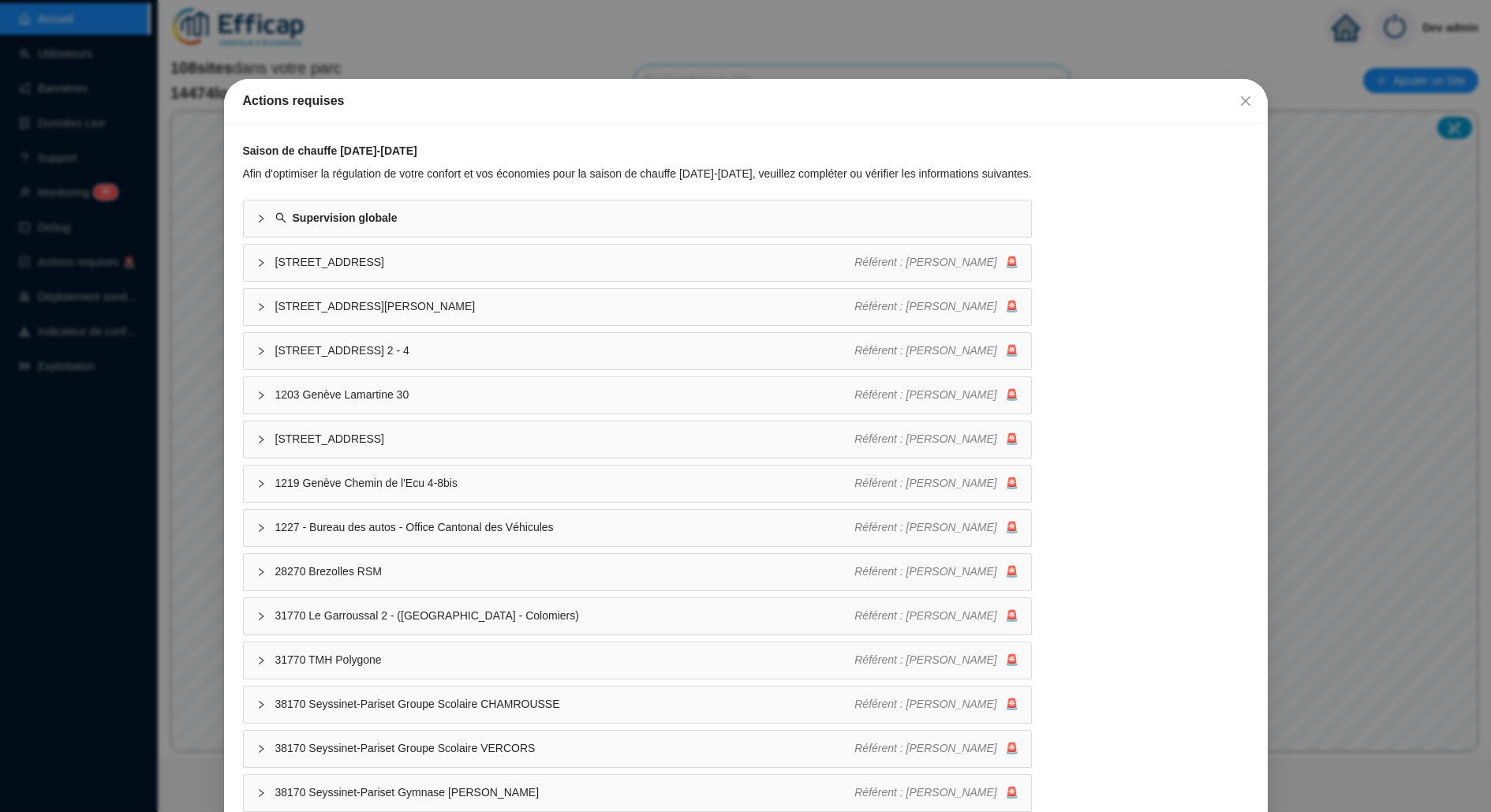
click at [161, 297] on div "Actions requises Saison de chauffe [DATE]-[DATE] Afin d'optimiser la régulation…" at bounding box center [745, 406] width 1491 height 812
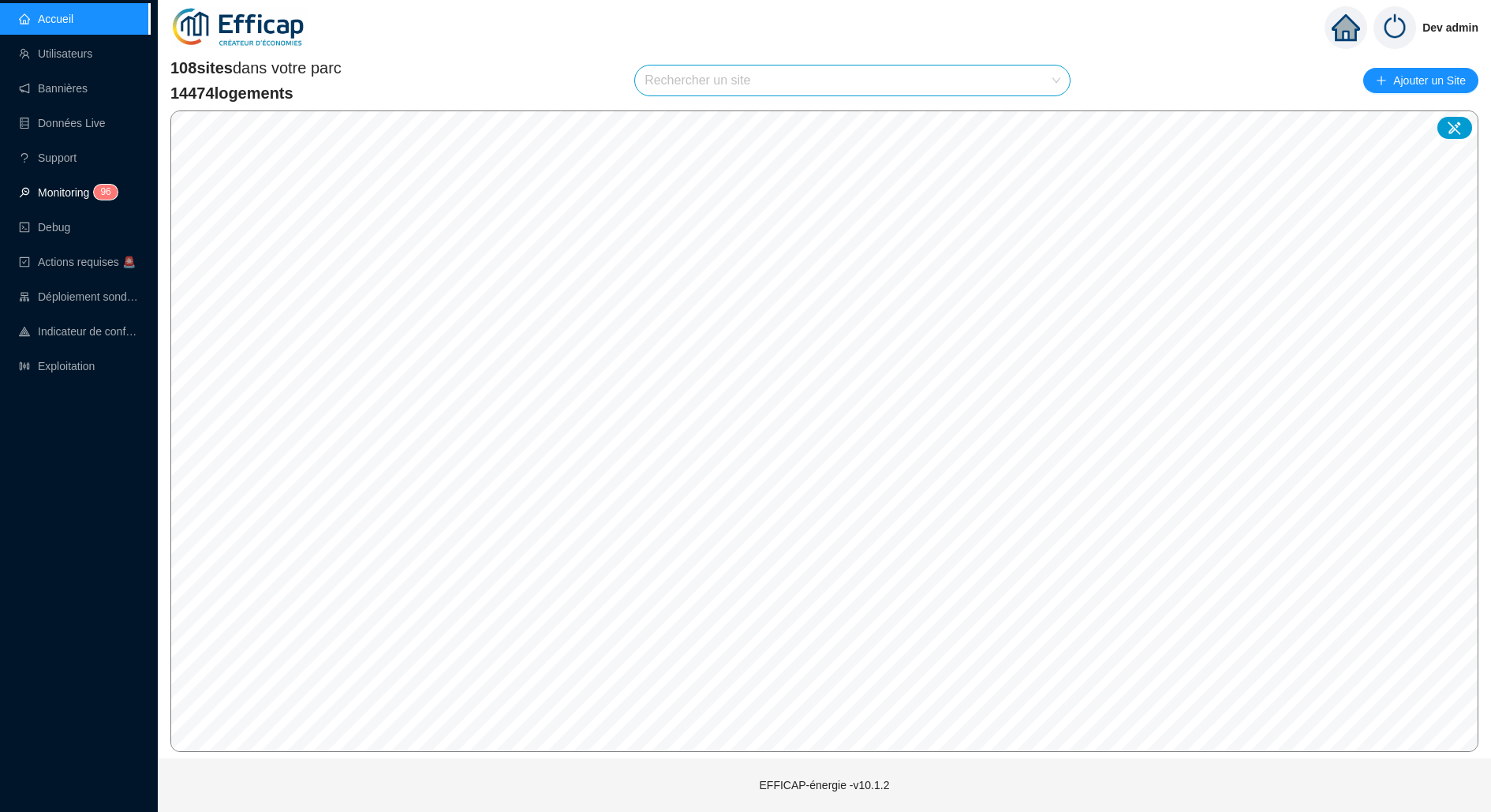
click at [83, 199] on link "Monitoring 9 6" at bounding box center [65, 192] width 94 height 13
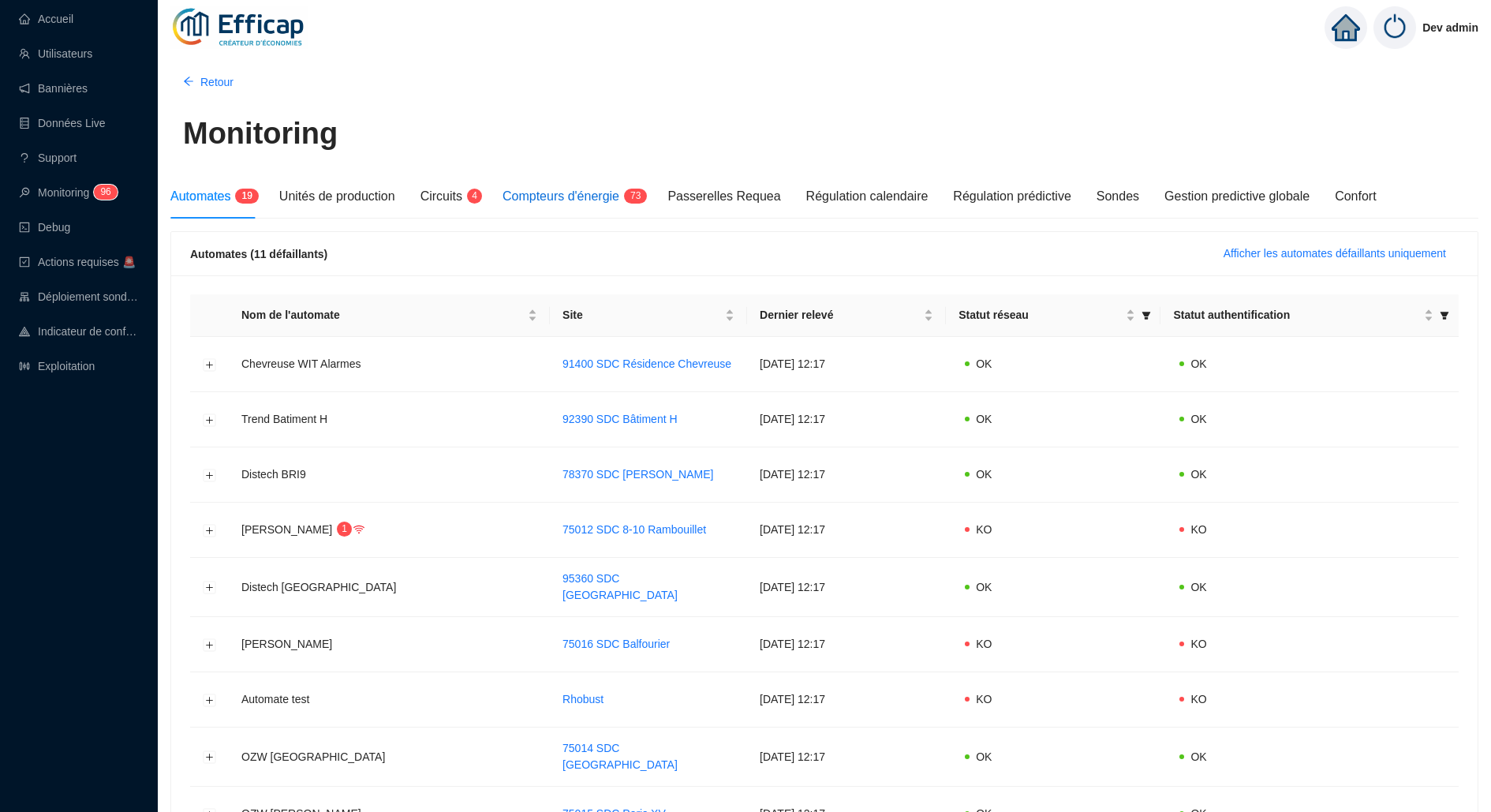
click at [578, 205] on div "Compteurs d'énergie 7 3" at bounding box center [573, 196] width 139 height 19
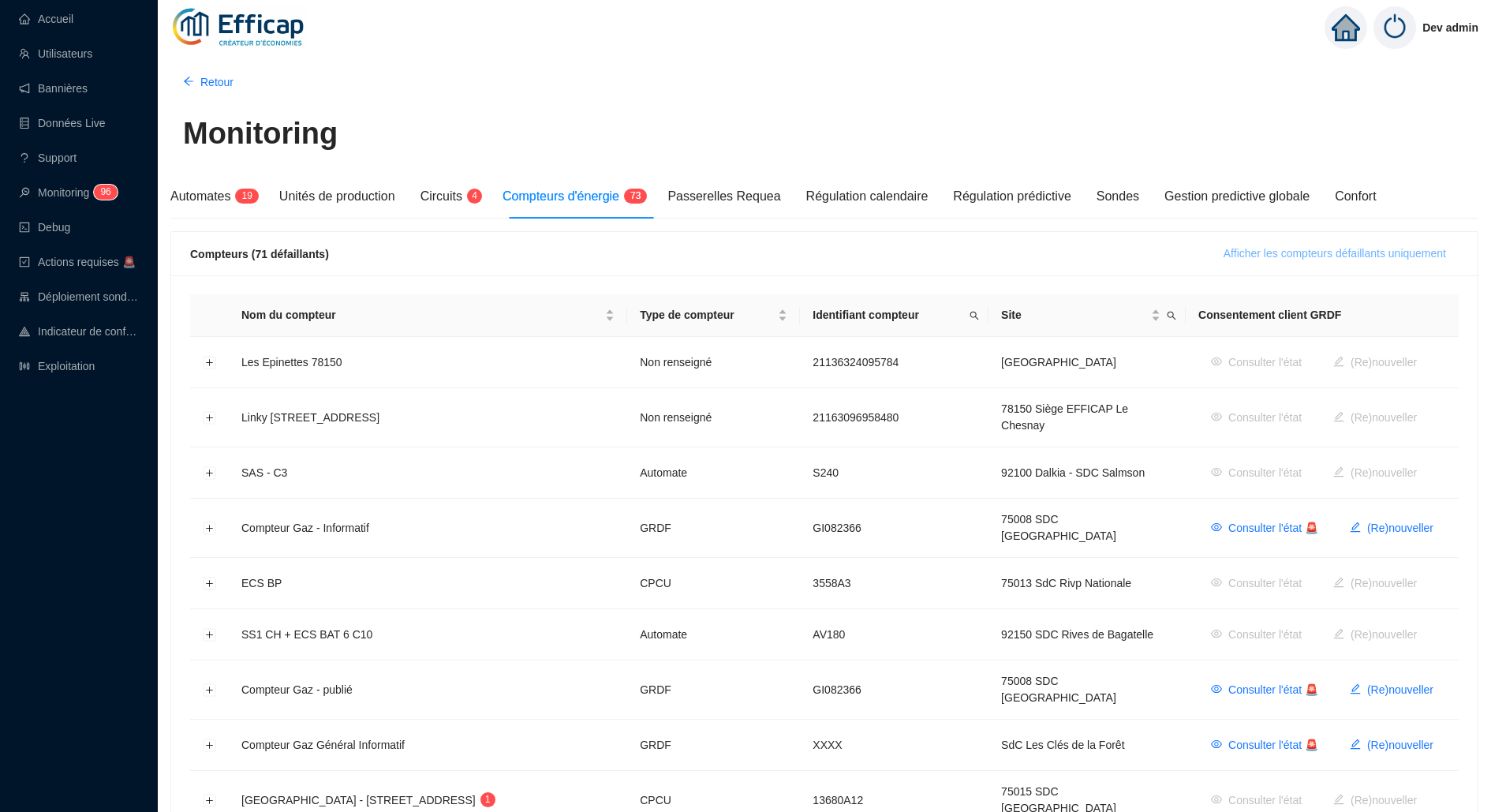
click at [1247, 241] on button "Afficher les compteurs défaillants uniquement" at bounding box center [1335, 254] width 247 height 25
click at [1247, 239] on div "Compteurs (71 défaillants) Afficher les compteurs défaillants uniquement" at bounding box center [825, 254] width 1307 height 44
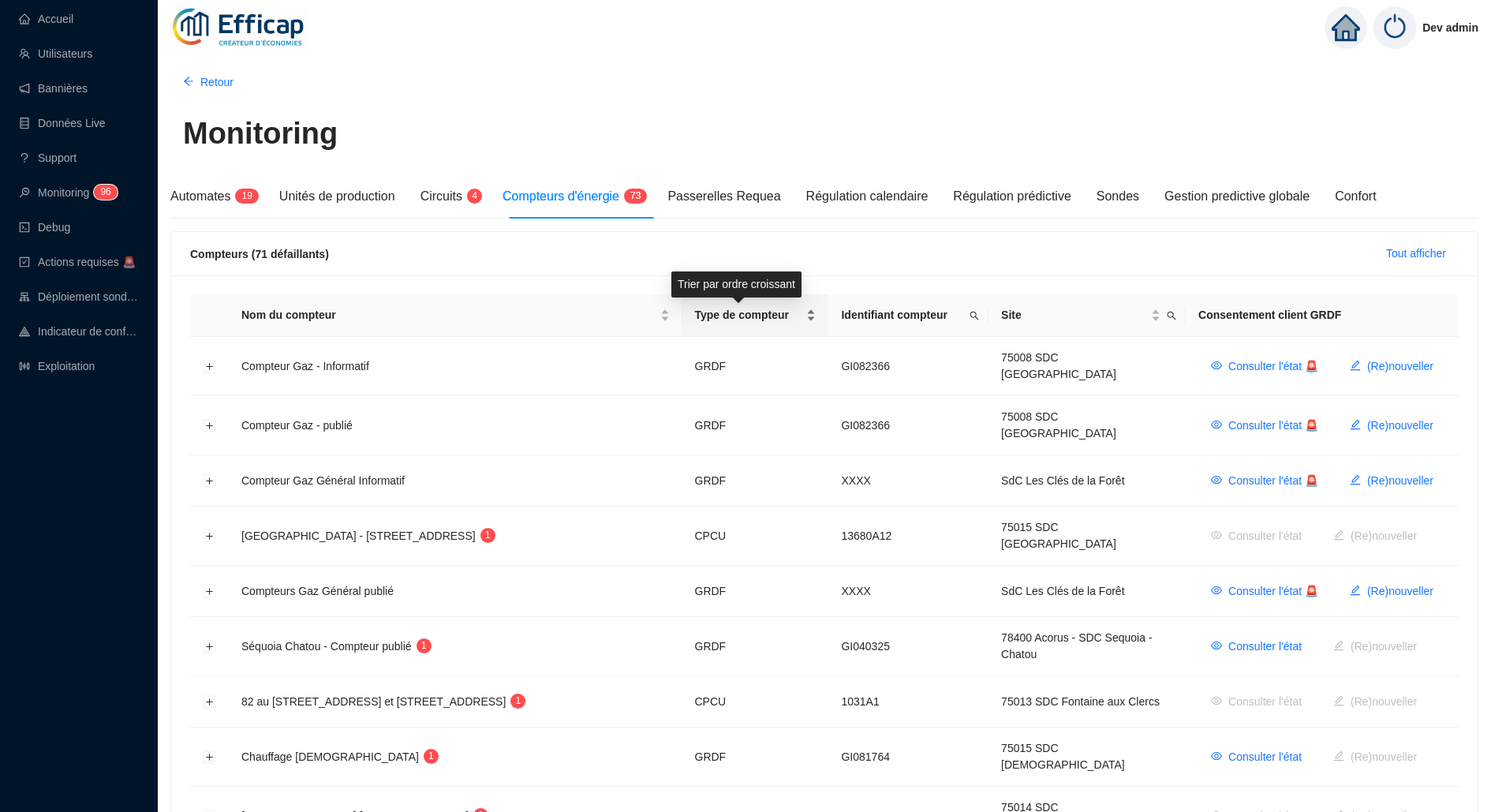
click at [755, 307] on span "Type de compteur" at bounding box center [750, 315] width 109 height 17
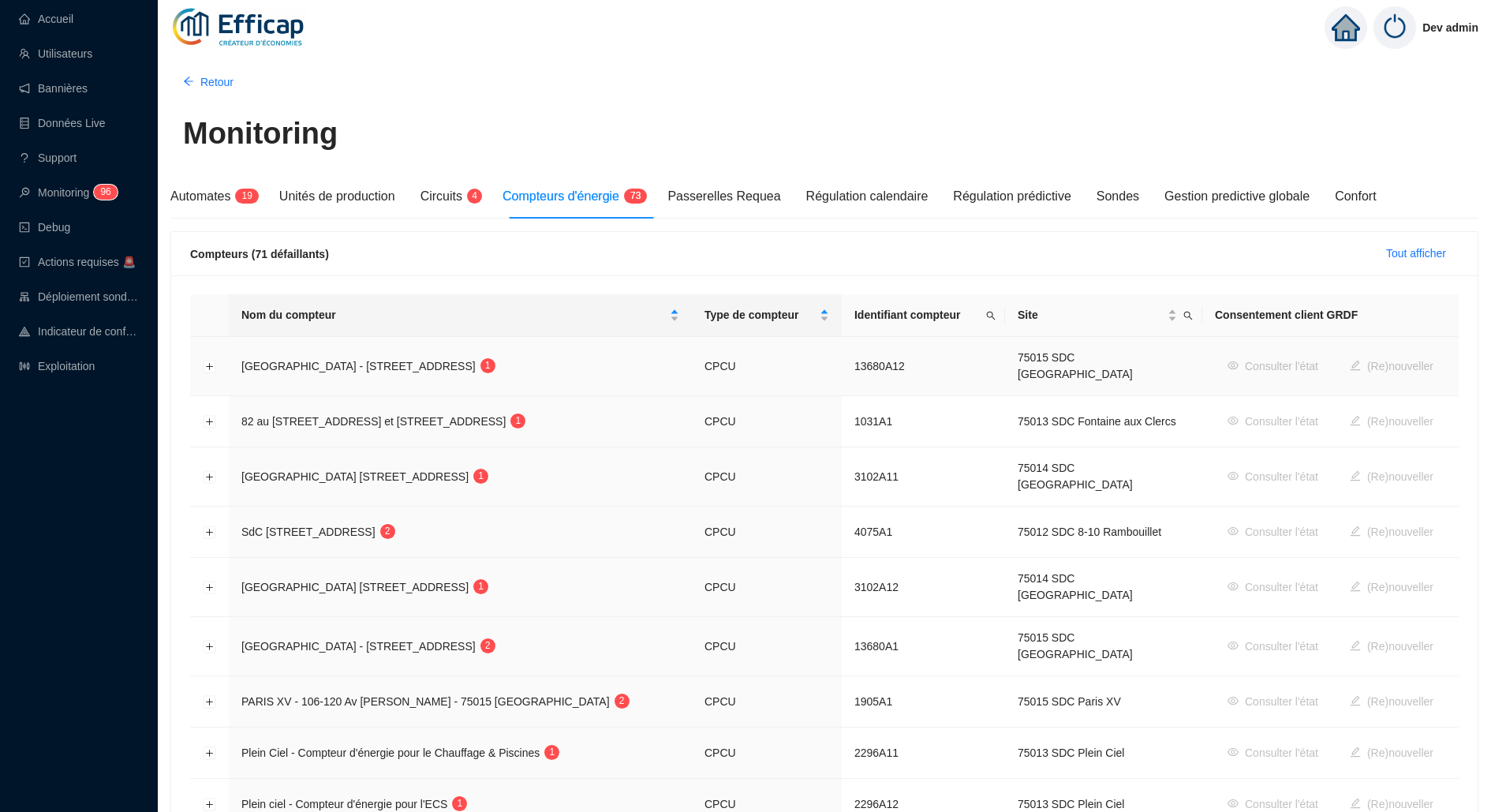
click at [216, 363] on td at bounding box center [209, 366] width 38 height 59
click at [210, 362] on button "Développer la ligne" at bounding box center [210, 367] width 13 height 13
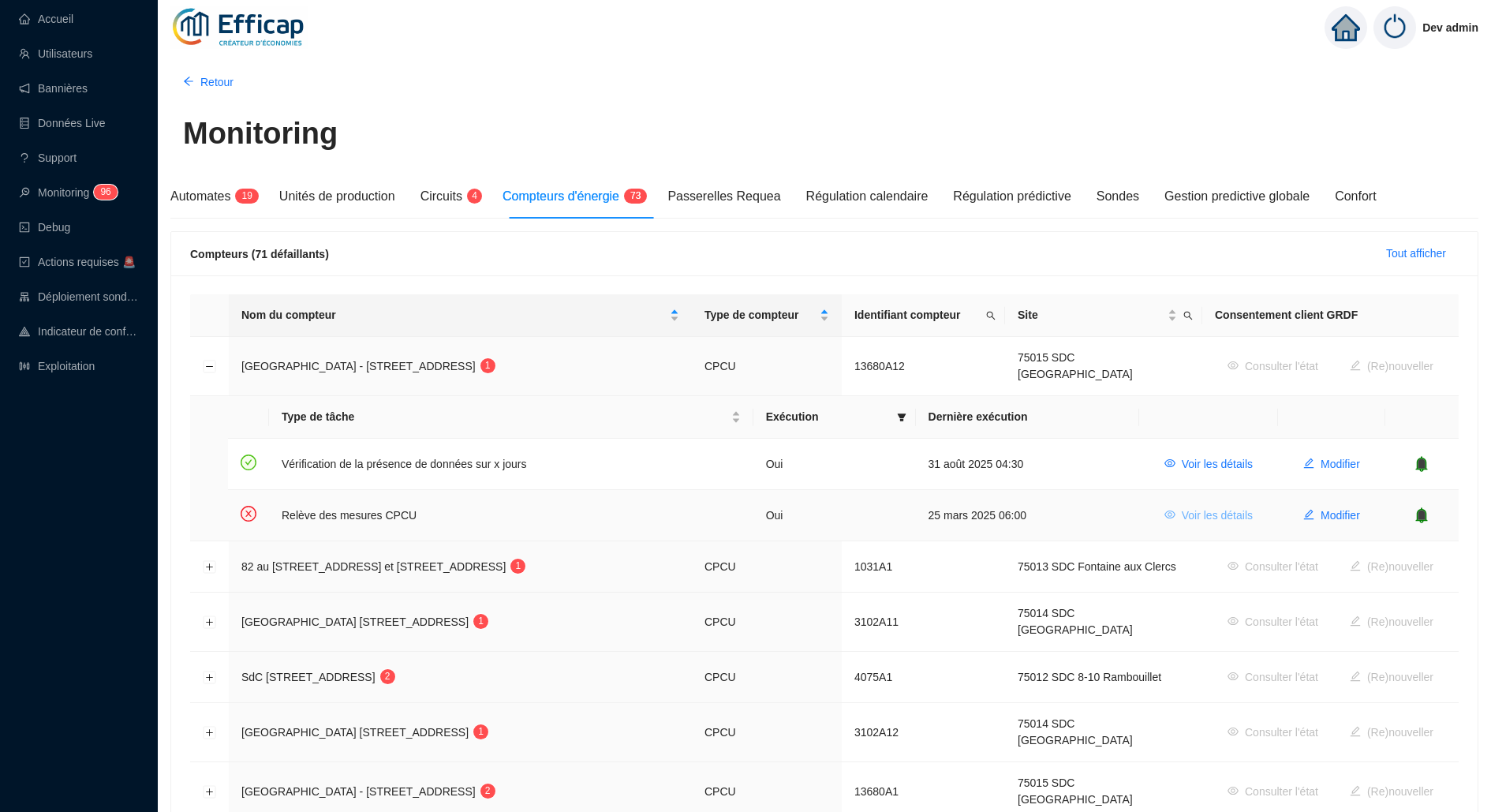
click at [1200, 507] on span "Voir les détails" at bounding box center [1217, 515] width 71 height 17
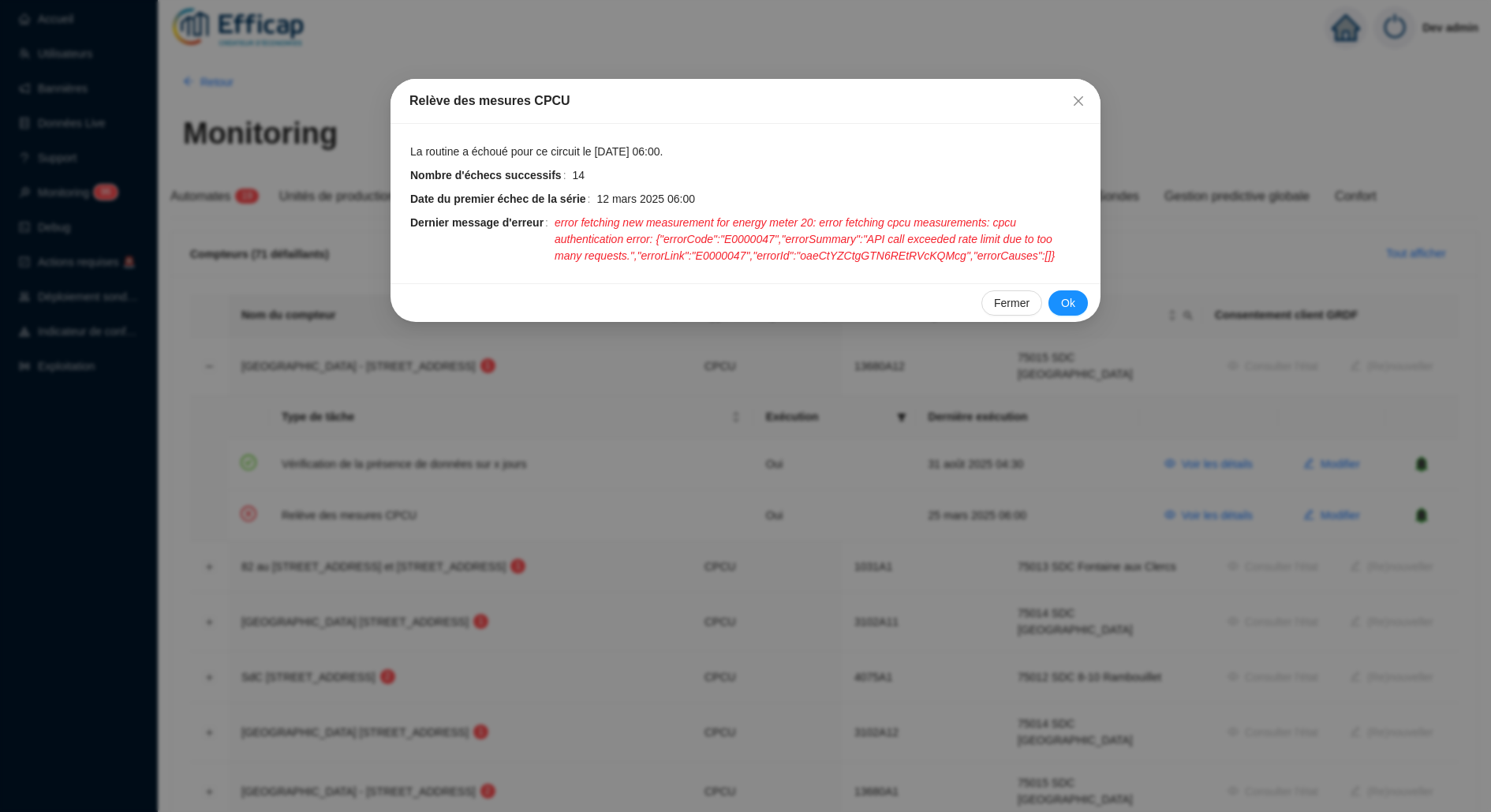
click at [1085, 451] on div "Relève des mesures CPCU La routine a échoué pour ce circuit le 25 mars 2025 06:…" at bounding box center [745, 406] width 1491 height 812
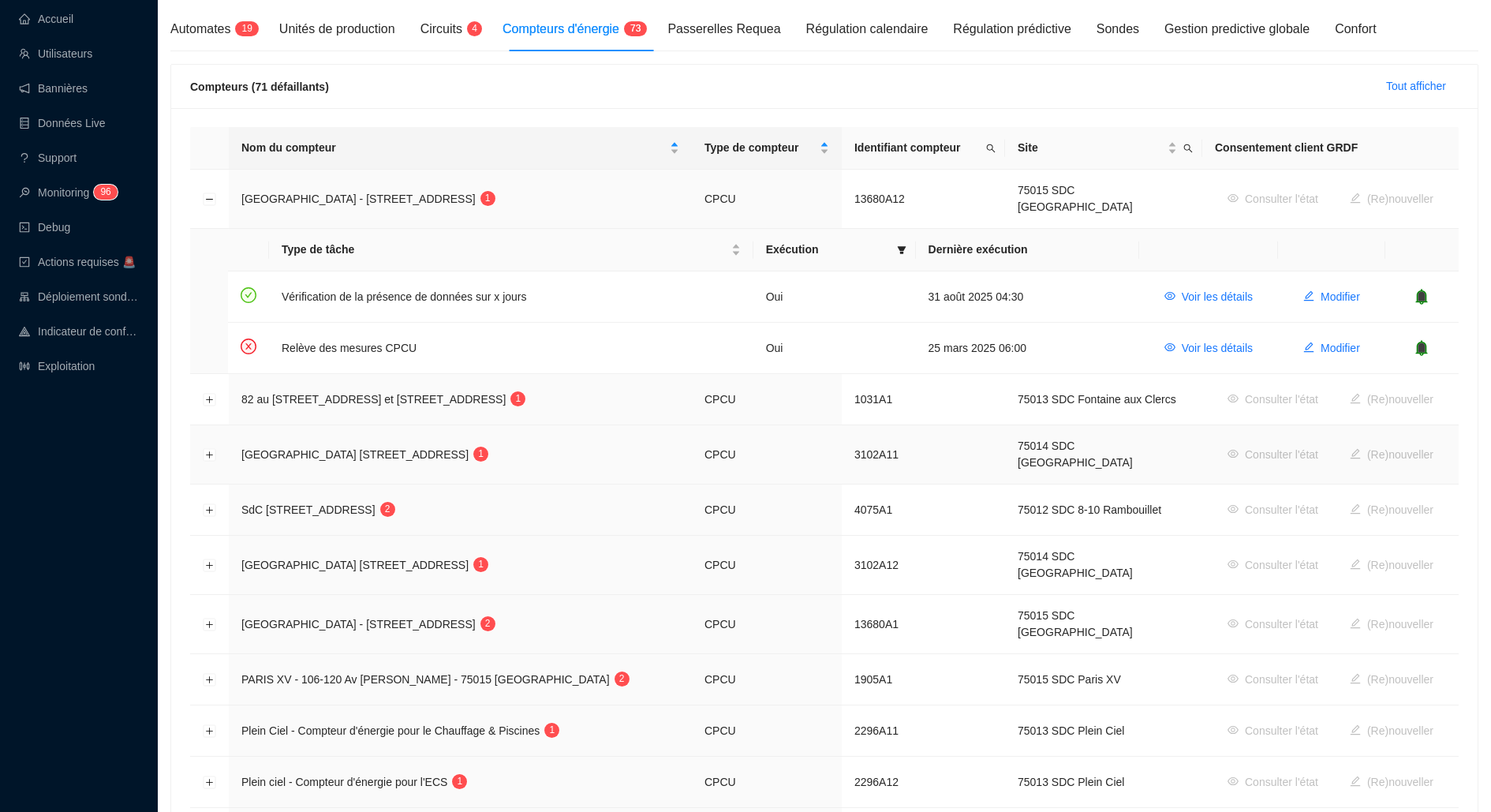
scroll to position [174, 0]
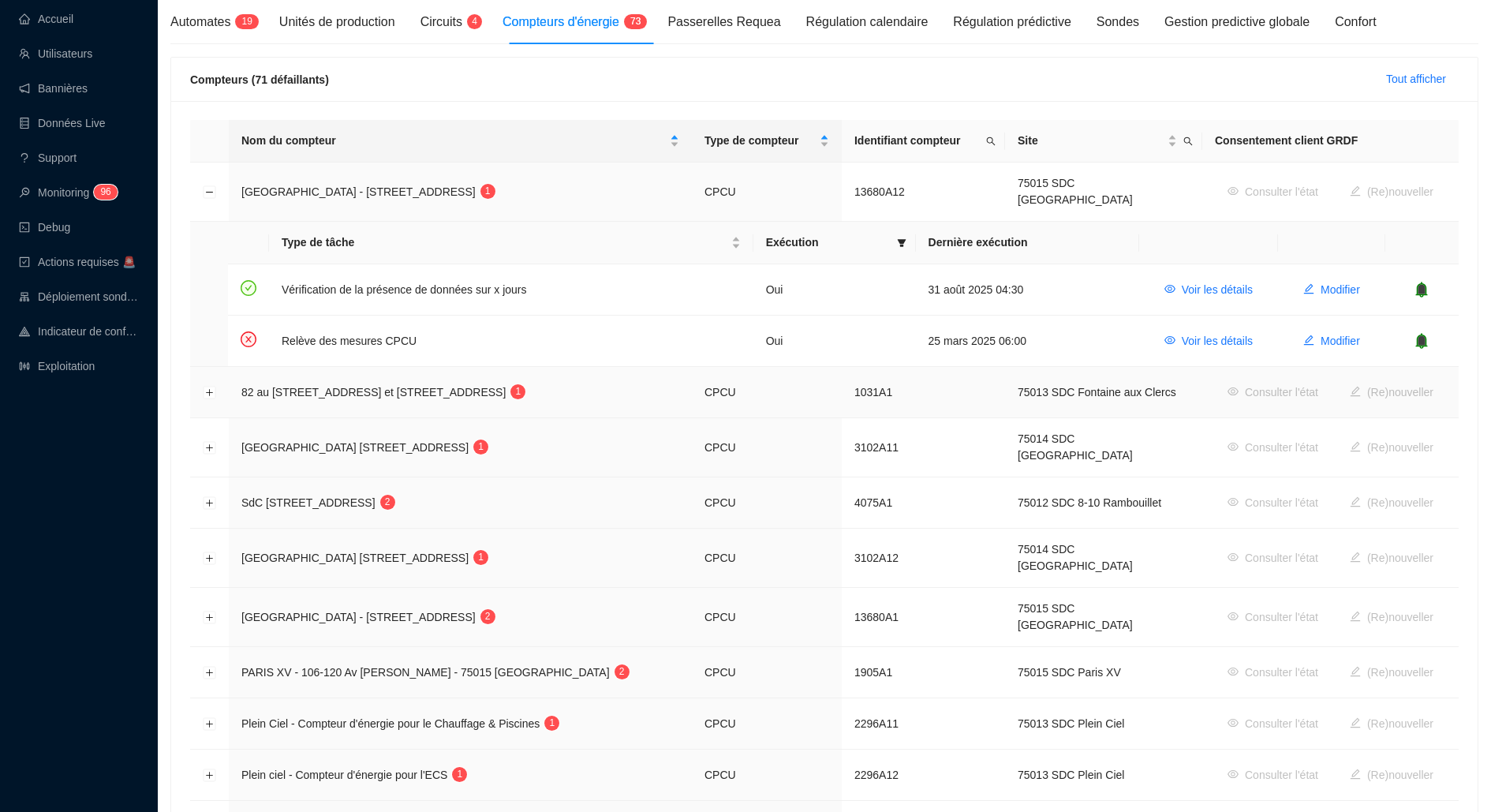
click at [216, 382] on td at bounding box center [209, 392] width 38 height 51
click at [208, 387] on button "Développer la ligne" at bounding box center [210, 393] width 13 height 13
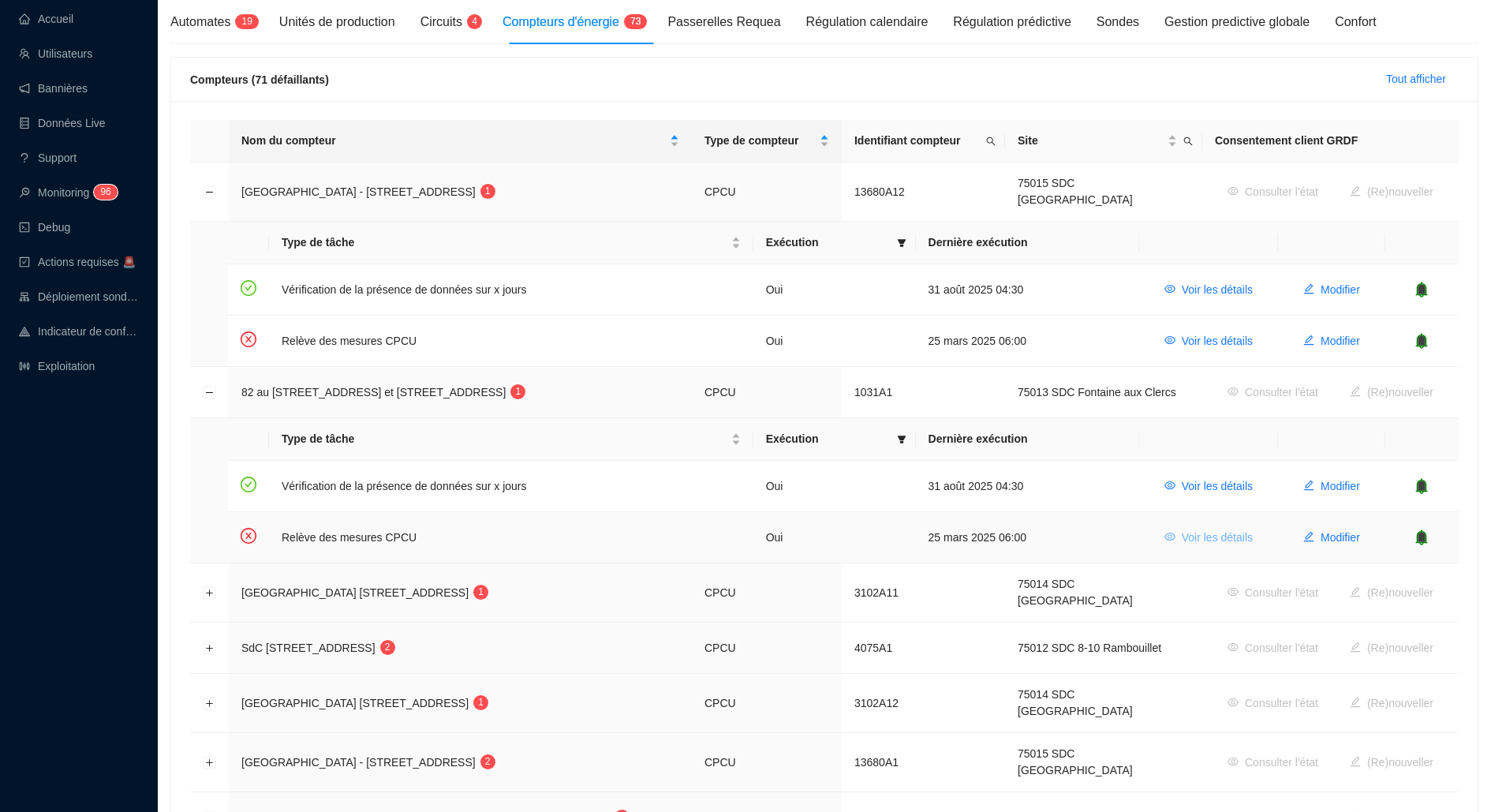
click at [1197, 530] on span "Voir les détails" at bounding box center [1217, 538] width 71 height 17
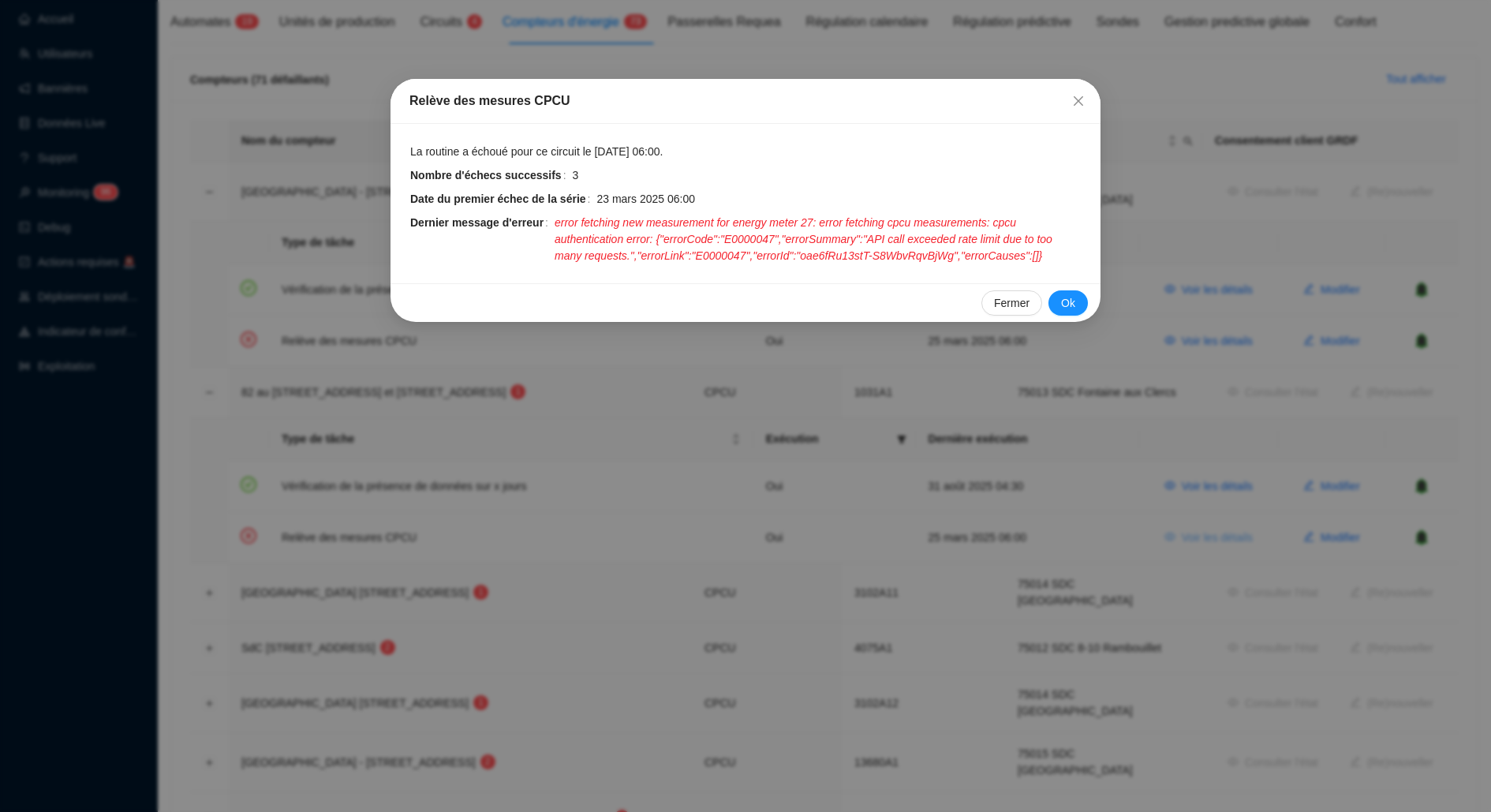
click at [1197, 522] on div "Relève des mesures CPCU La routine a échoué pour ce circuit le 25 mars 2025 06:…" at bounding box center [745, 406] width 1491 height 812
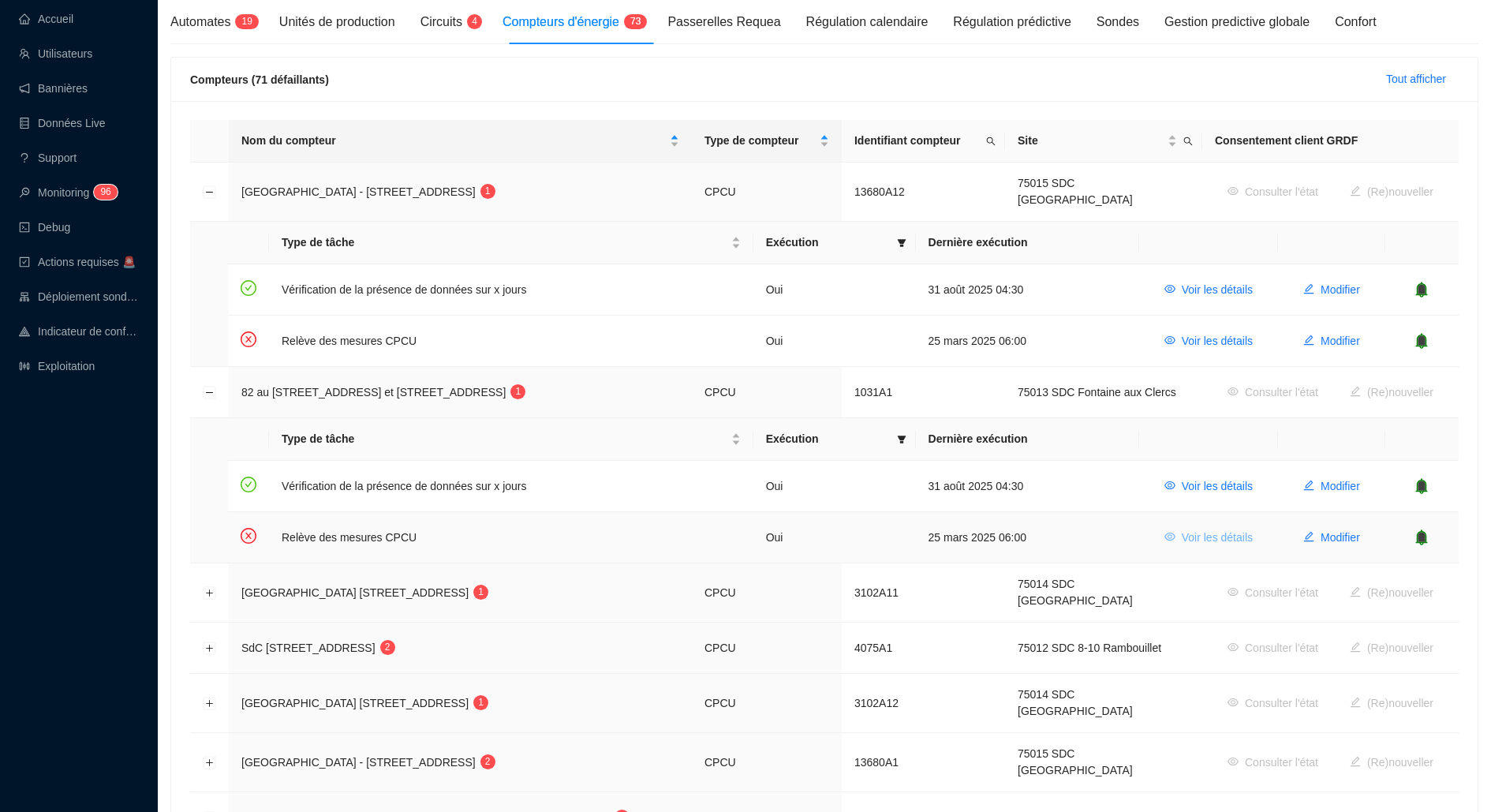
click at [1197, 530] on span "Voir les détails" at bounding box center [1217, 538] width 71 height 17
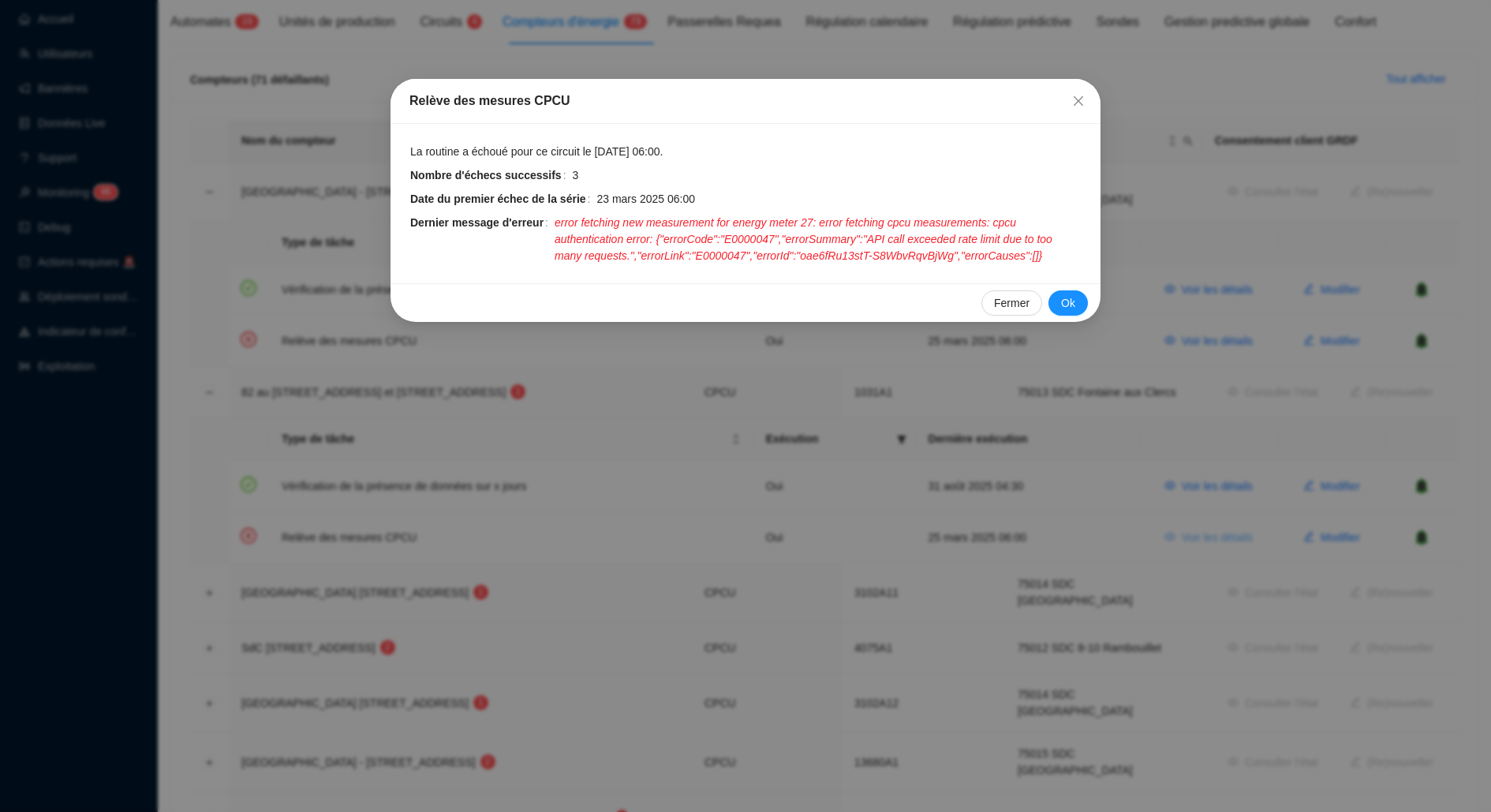
click at [1197, 522] on div "Relève des mesures CPCU La routine a échoué pour ce circuit le 25 mars 2025 06:…" at bounding box center [745, 406] width 1491 height 812
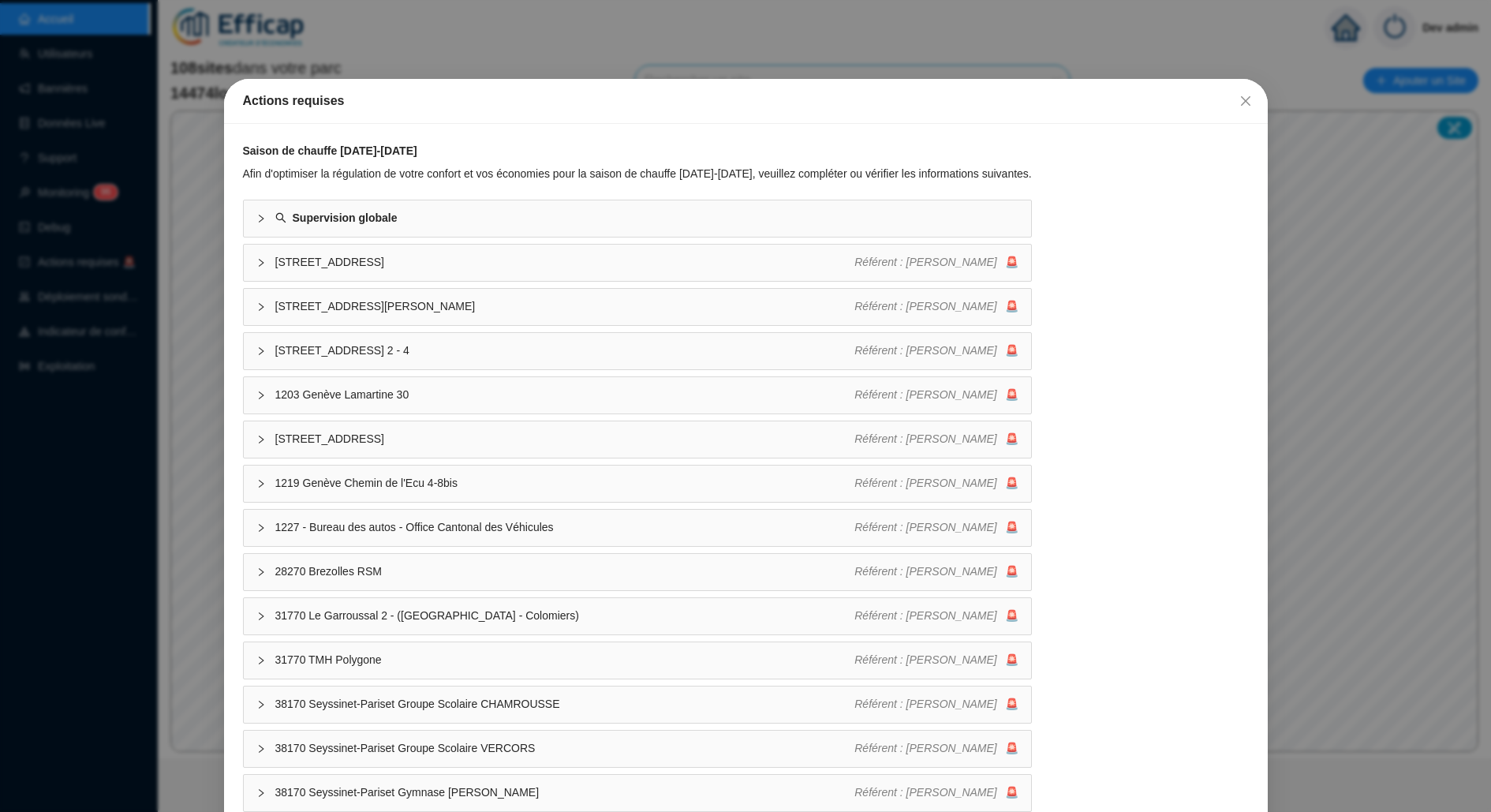
click at [69, 308] on div "Actions requises Saison de chauffe [DATE]-[DATE] Afin d'optimiser la régulation…" at bounding box center [745, 406] width 1491 height 812
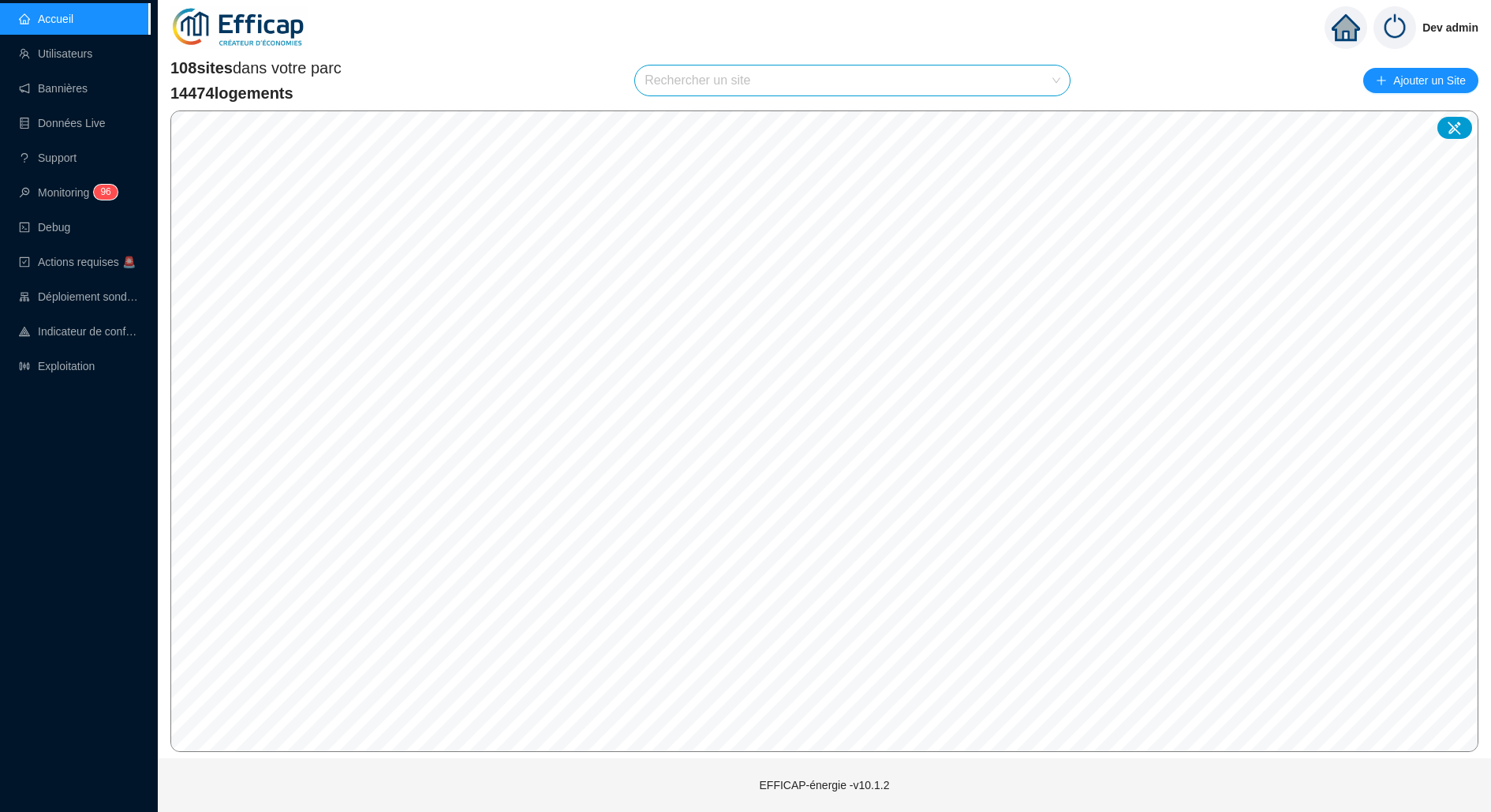
click at [768, 74] on input "search" at bounding box center [846, 80] width 402 height 30
type input "grand"
click at [1046, 118] on icon at bounding box center [1042, 118] width 11 height 11
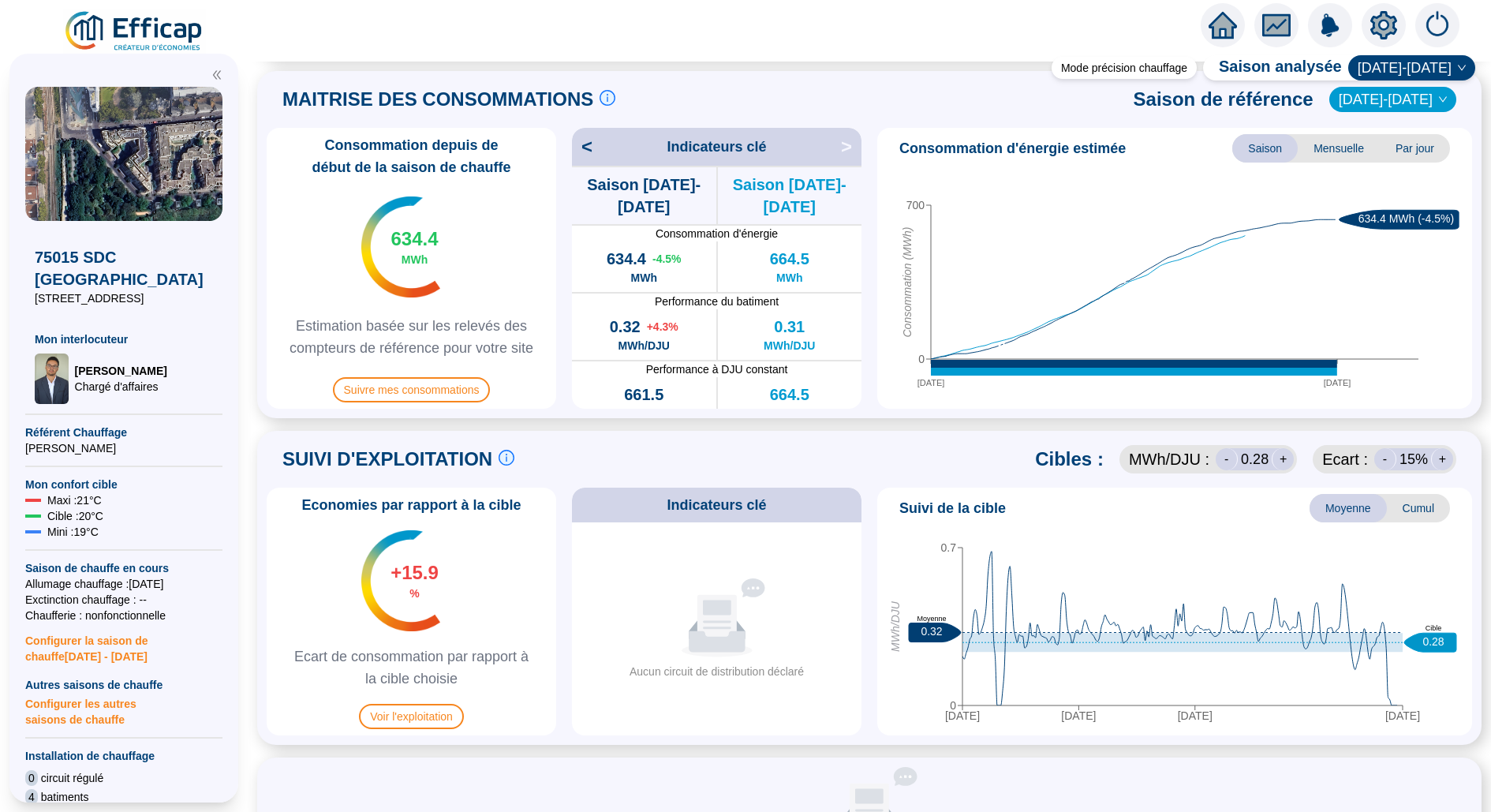
scroll to position [418, 0]
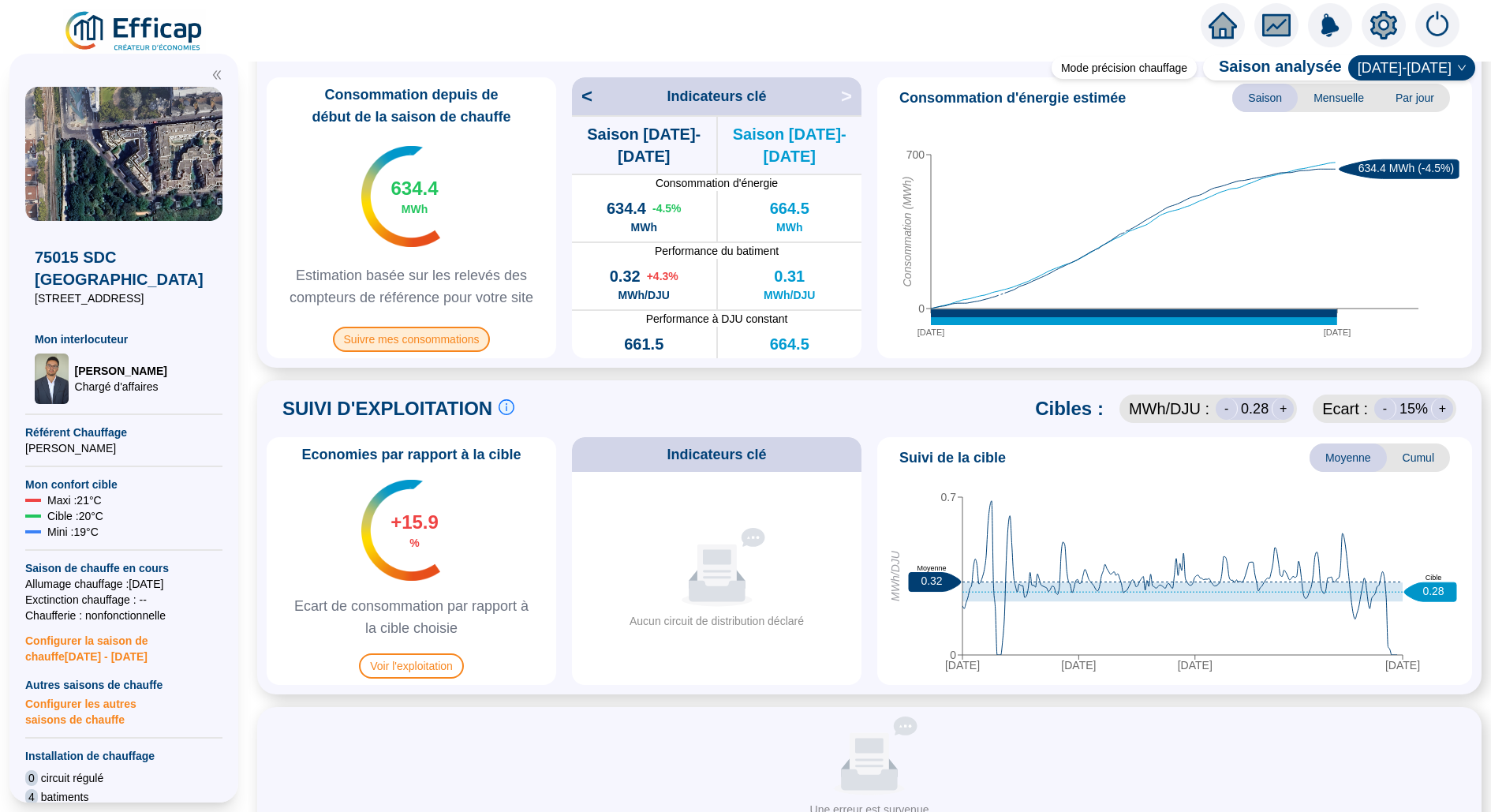
click at [456, 348] on span "Suivre mes consommations" at bounding box center [412, 339] width 158 height 25
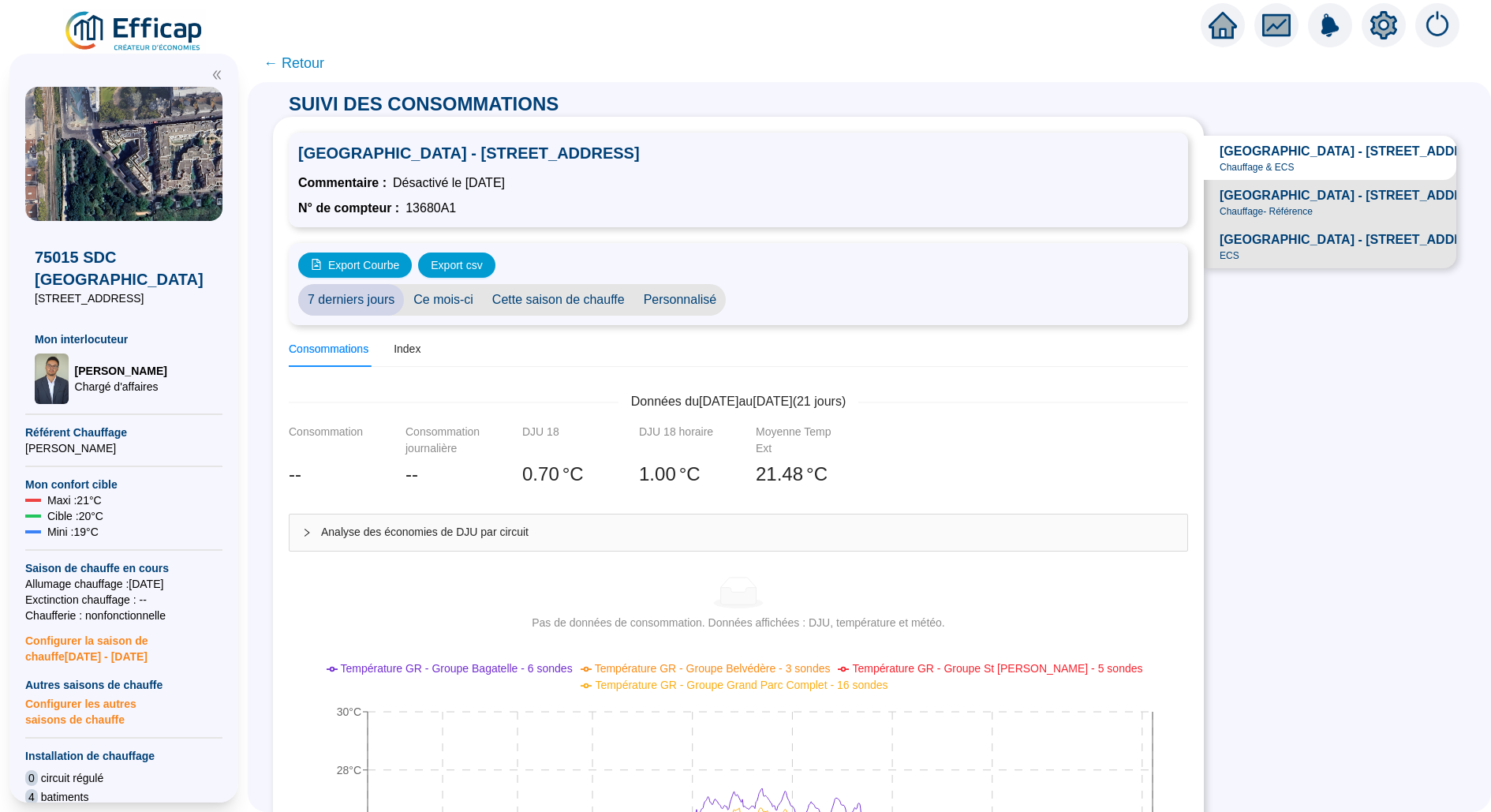
click at [1280, 201] on span "[GEOGRAPHIC_DATA] - [STREET_ADDRESS]" at bounding box center [1357, 195] width 273 height 19
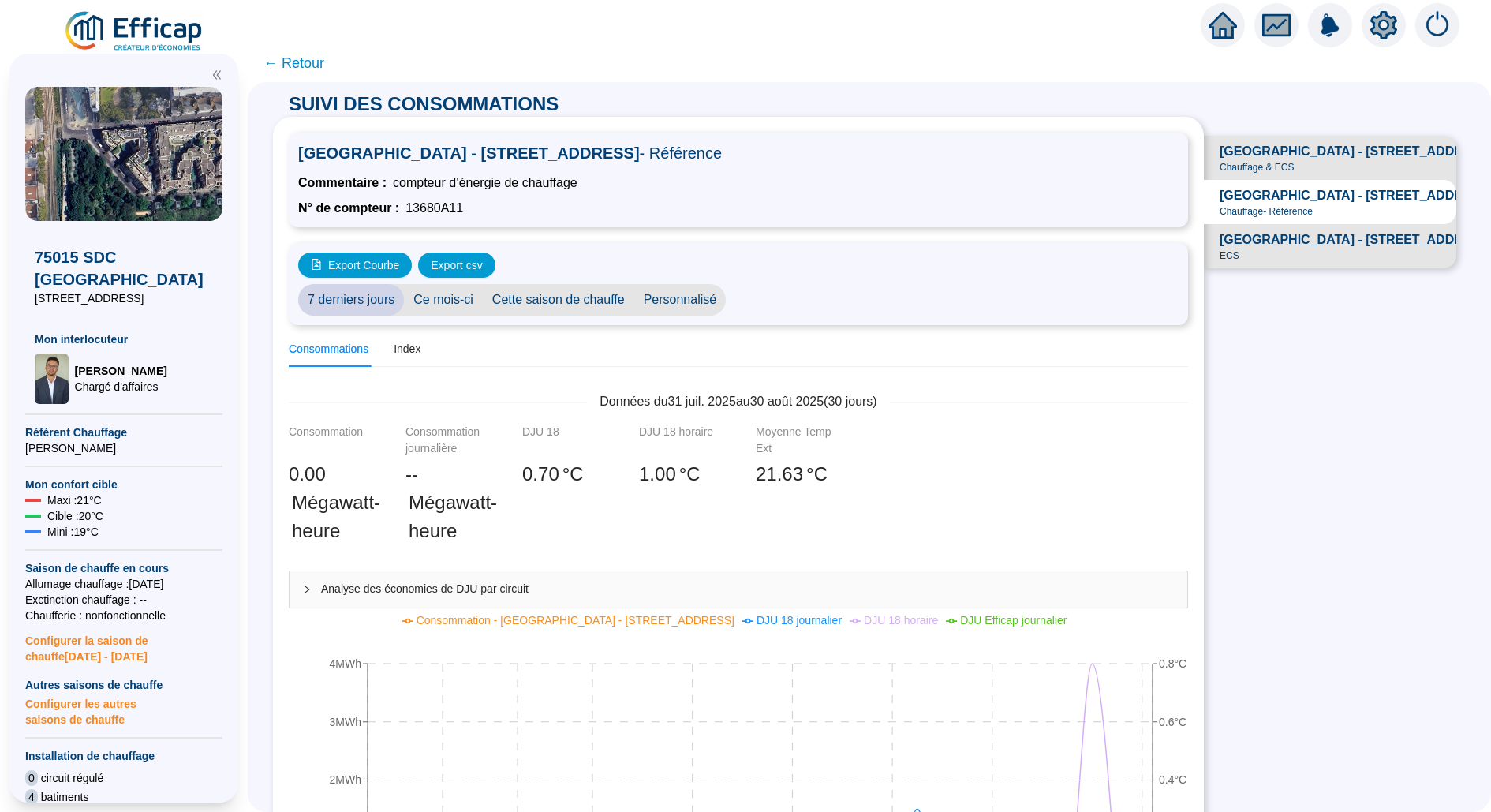
click at [1307, 172] on div "[GEOGRAPHIC_DATA] - [STREET_ADDRESS] Chauffage & ECS" at bounding box center [1357, 157] width 273 height 31
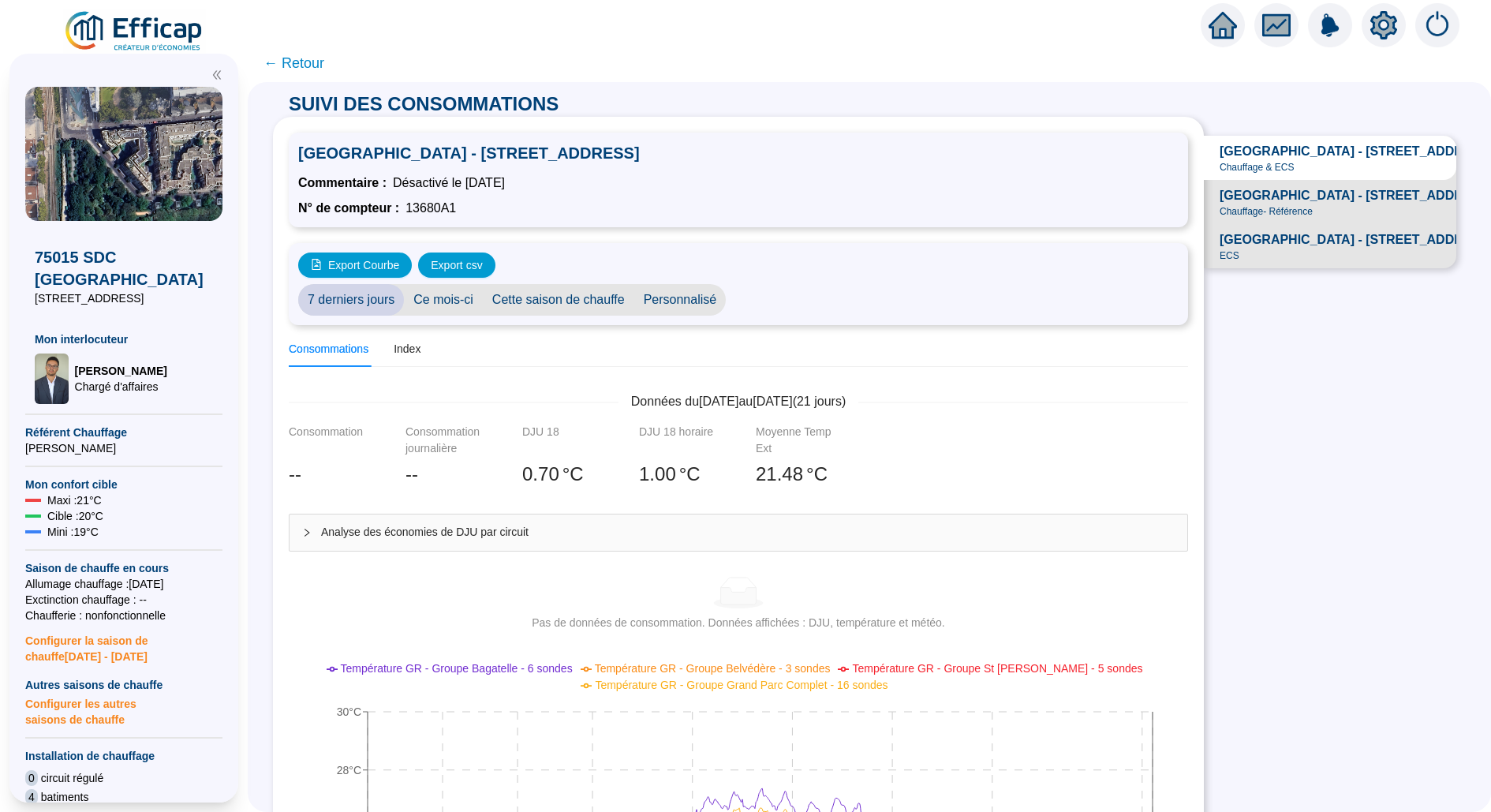
click at [1317, 251] on div "[GEOGRAPHIC_DATA] - [STREET_ADDRESS] ECS" at bounding box center [1357, 246] width 273 height 31
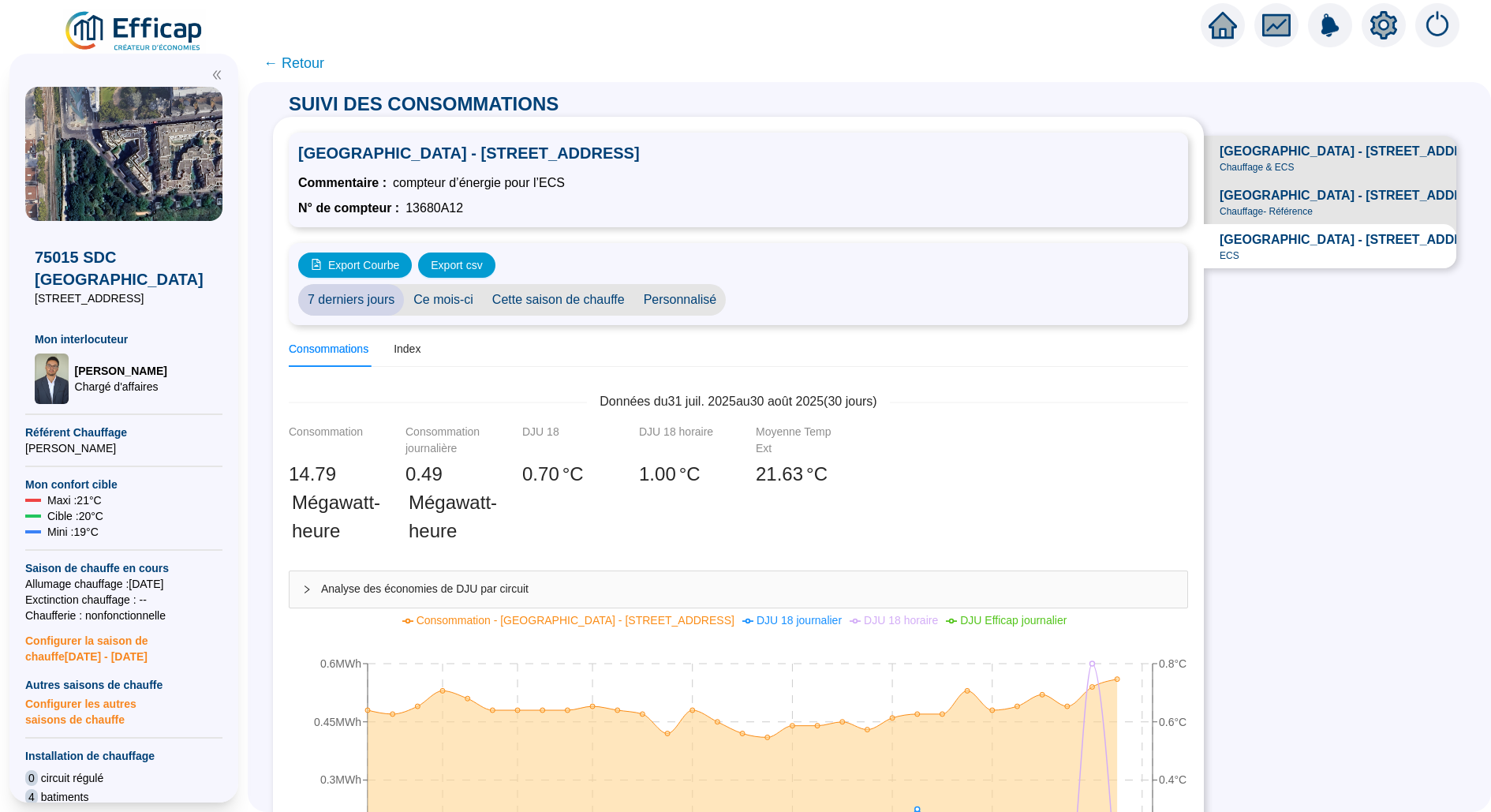
click at [173, 53] on div "75015 SDC Grand Parc [STREET_ADDRESS] Mon interlocuteur [PERSON_NAME] d'affaire…" at bounding box center [123, 427] width 247 height 767
click at [141, 30] on img at bounding box center [135, 31] width 143 height 44
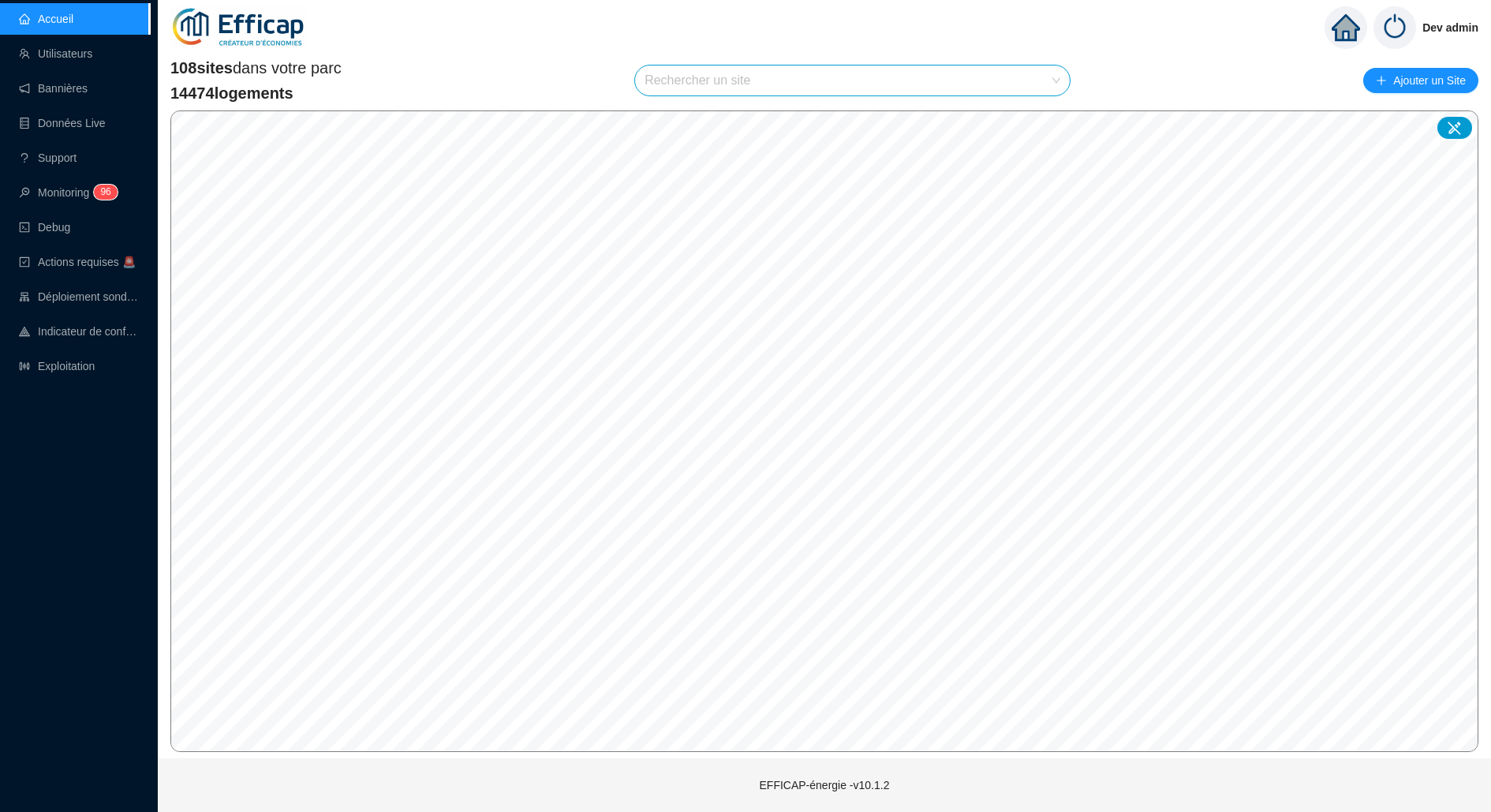
click at [709, 79] on input "search" at bounding box center [846, 80] width 402 height 30
type input "brillat"
click at [1041, 122] on icon at bounding box center [1042, 118] width 11 height 11
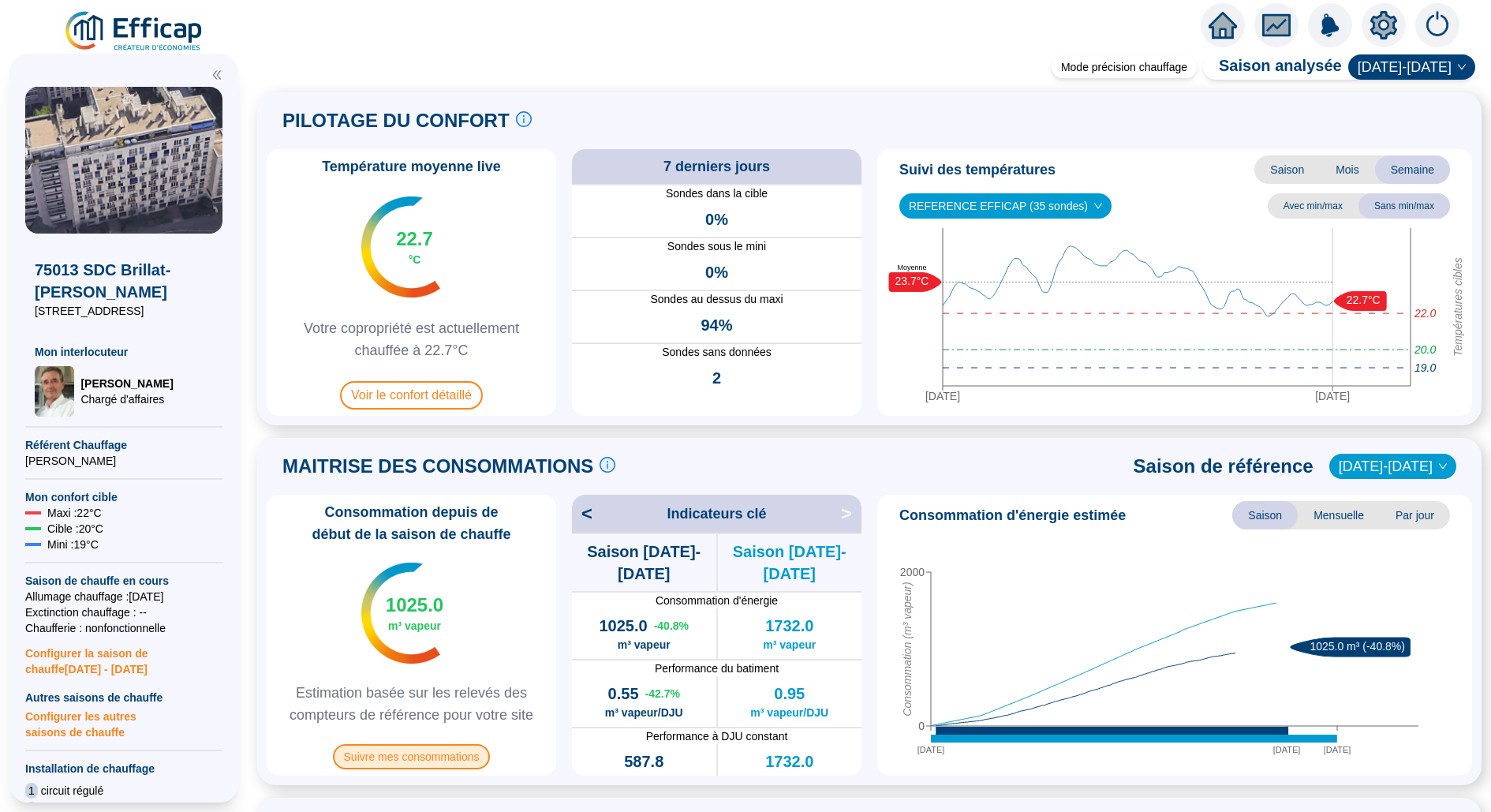
click at [417, 753] on span "Suivre mes consommations" at bounding box center [412, 757] width 158 height 25
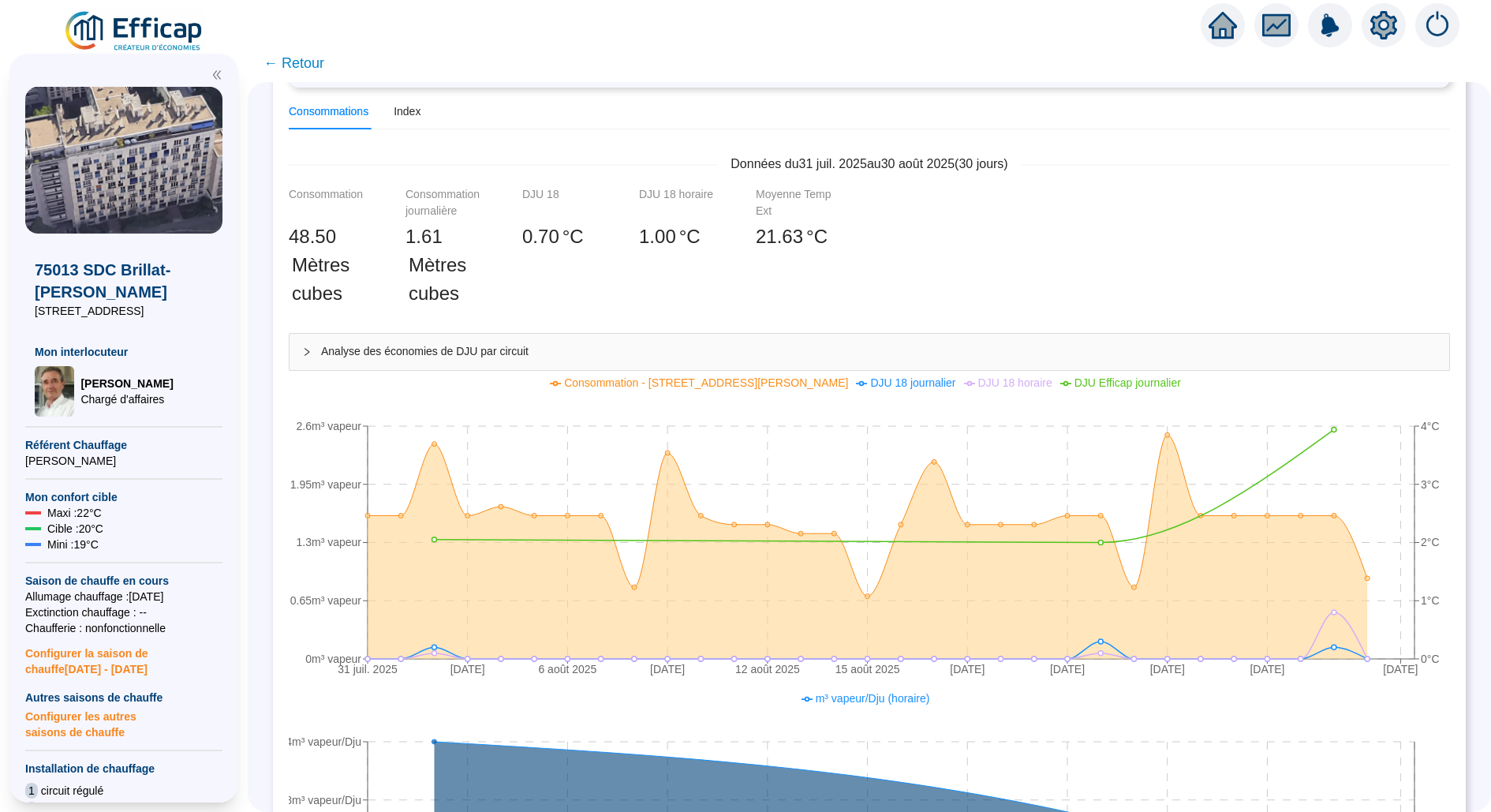
scroll to position [239, 0]
click at [143, 23] on img at bounding box center [135, 31] width 143 height 44
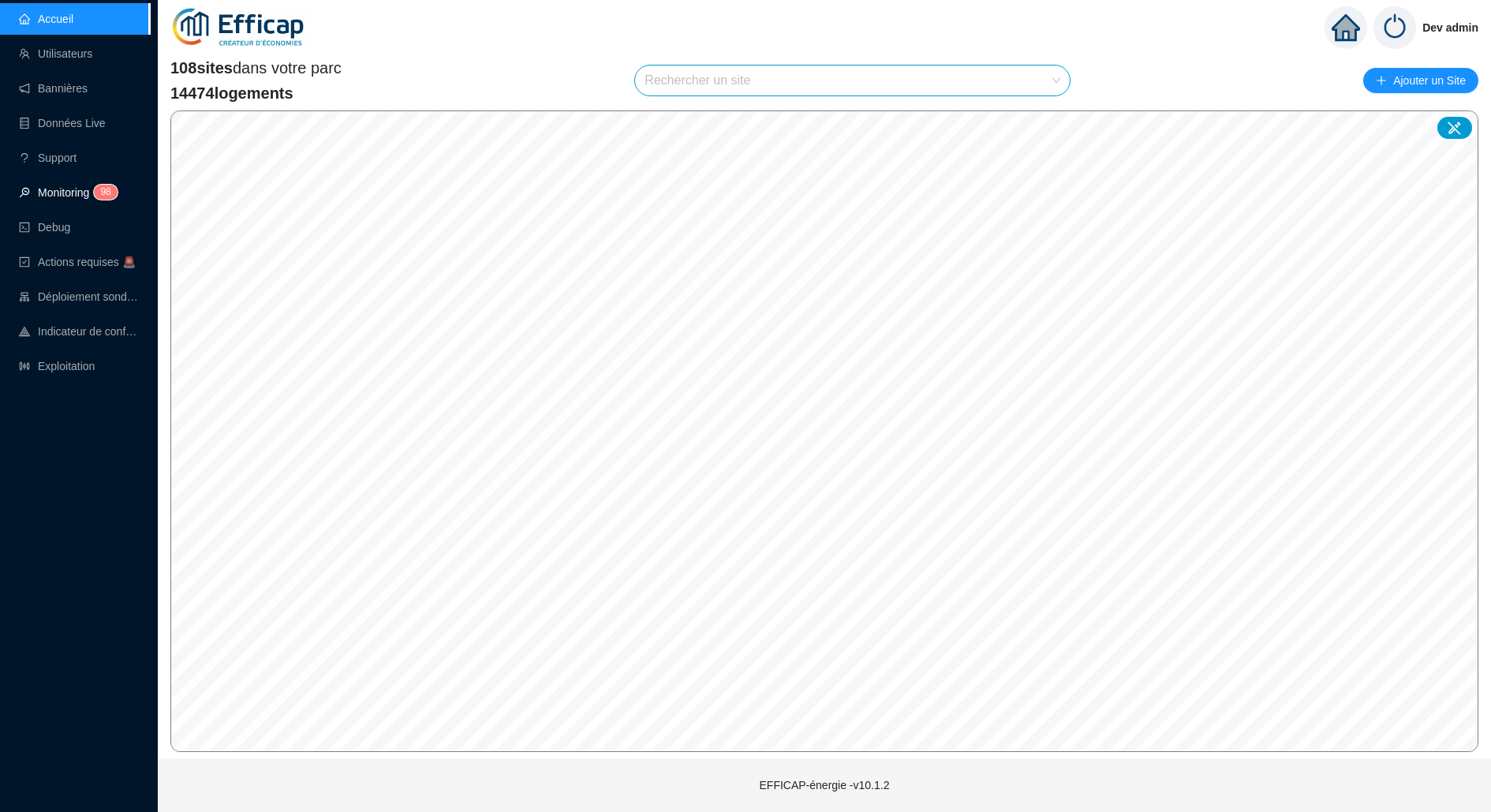
click at [89, 199] on link "Monitoring 9 8" at bounding box center [65, 192] width 94 height 13
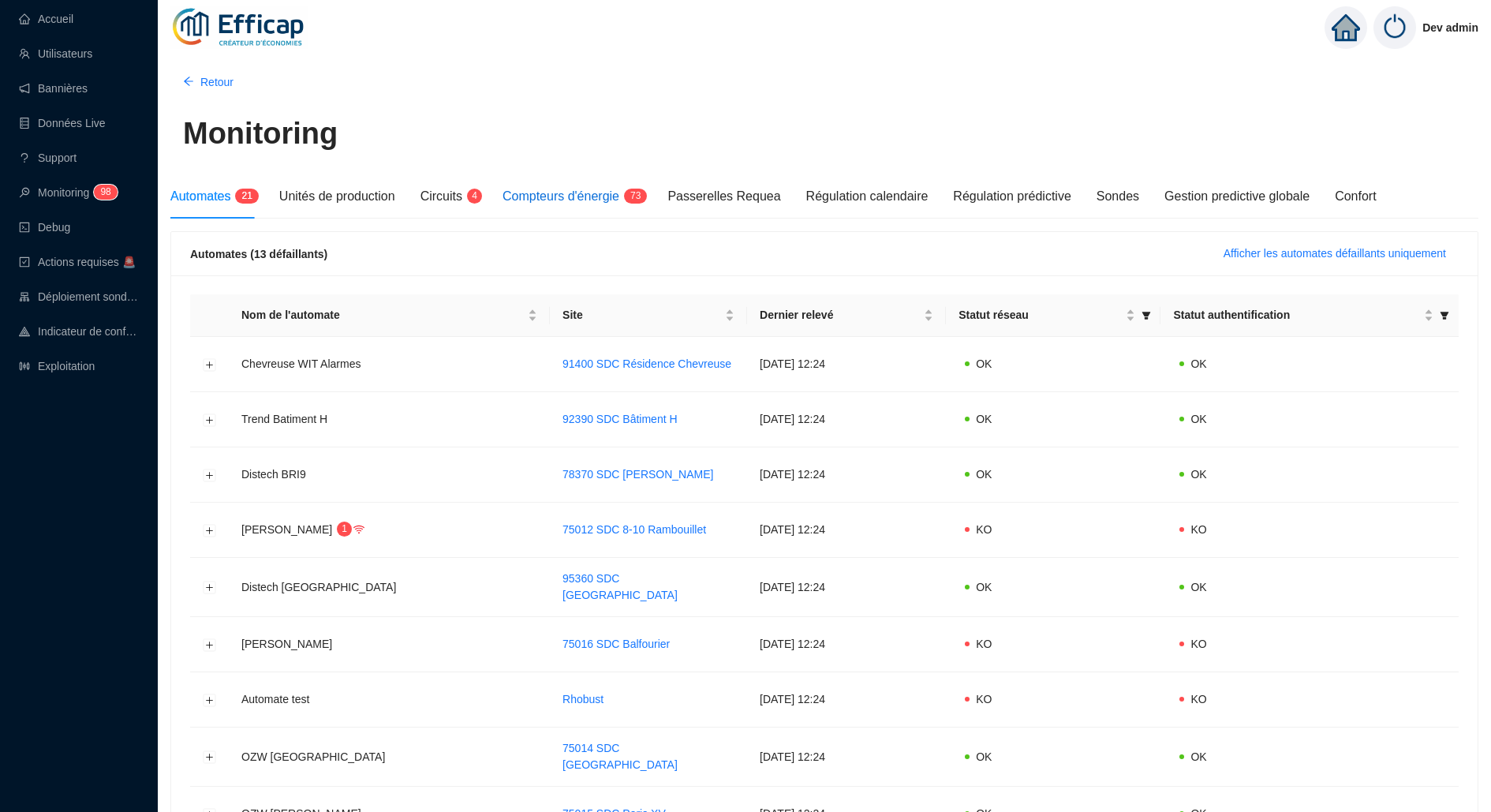
click at [565, 189] on span "Compteurs d'énergie" at bounding box center [561, 196] width 117 height 13
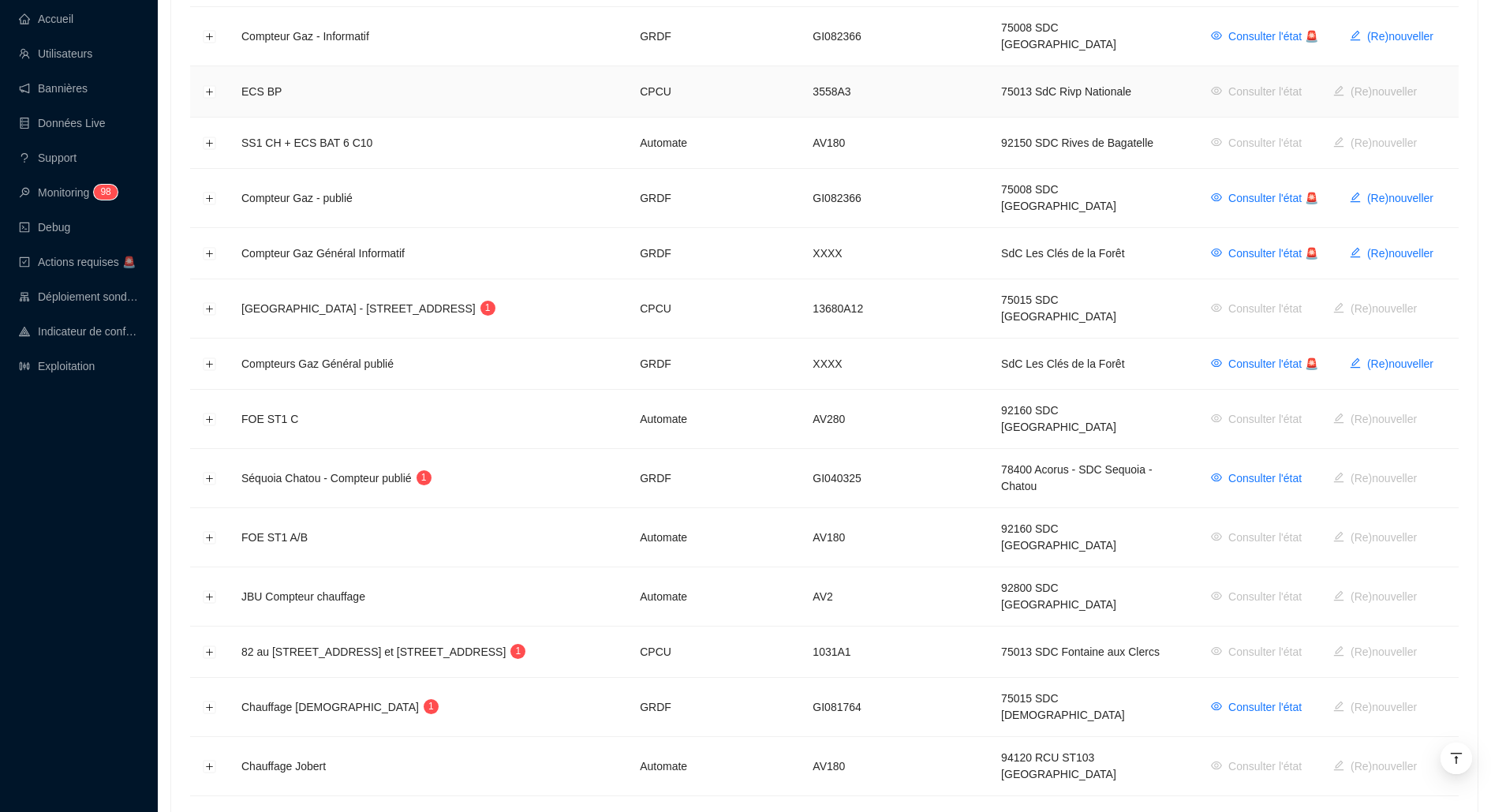
scroll to position [691, 0]
